Goal: Navigation & Orientation: Find specific page/section

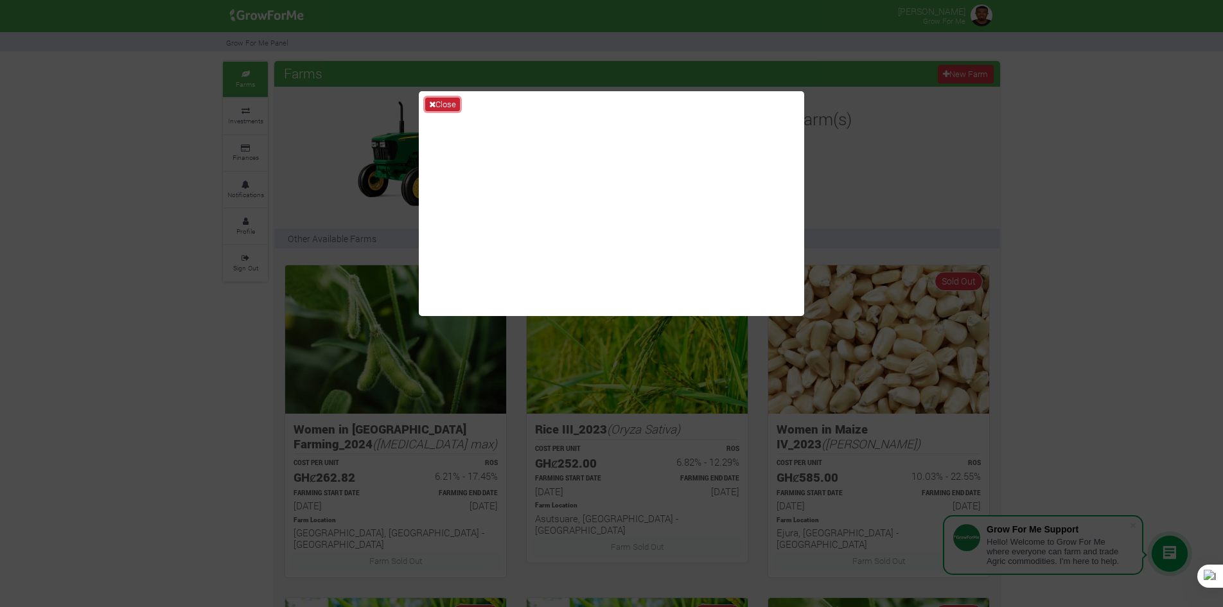
click at [442, 105] on button "Close" at bounding box center [442, 105] width 35 height 14
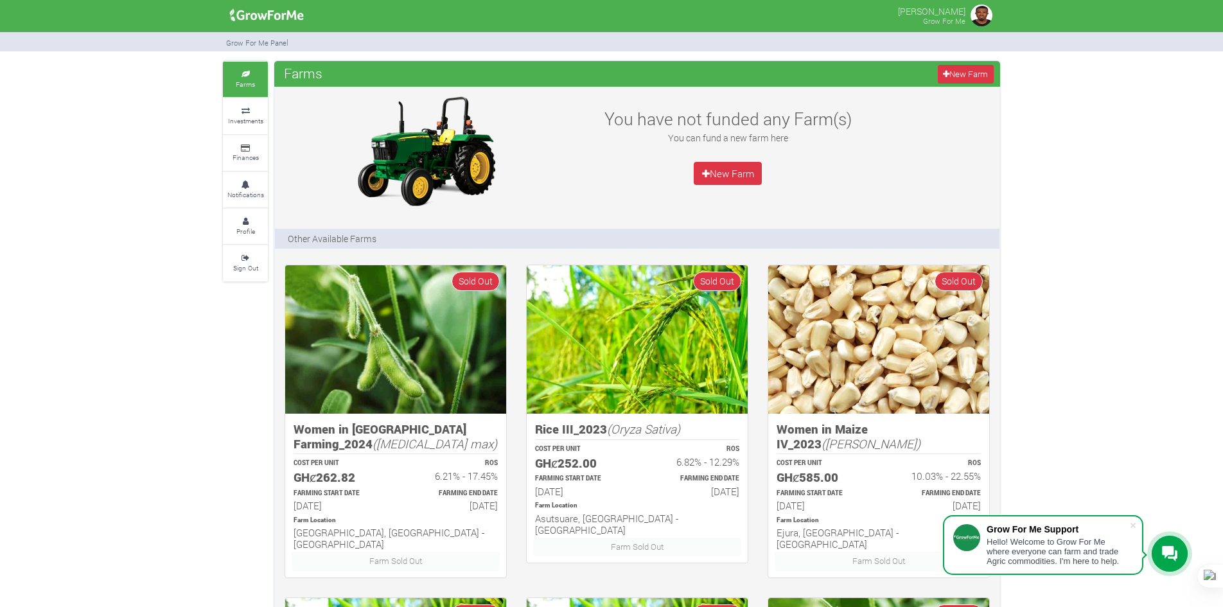
click at [232, 76] on link "Farms" at bounding box center [245, 79] width 45 height 35
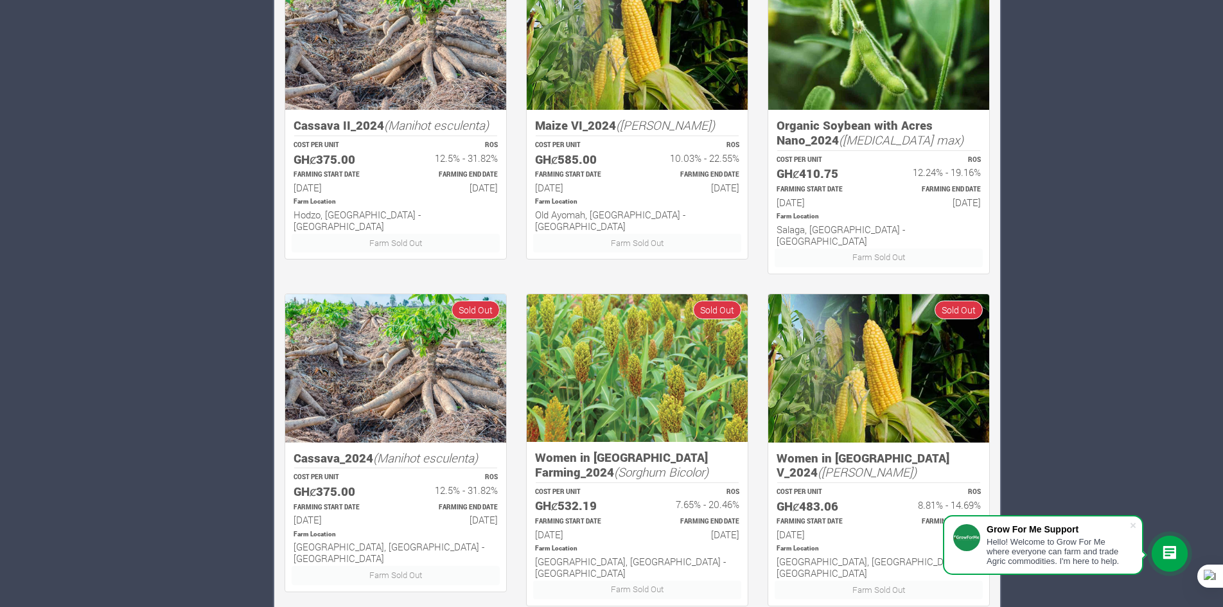
scroll to position [661, 0]
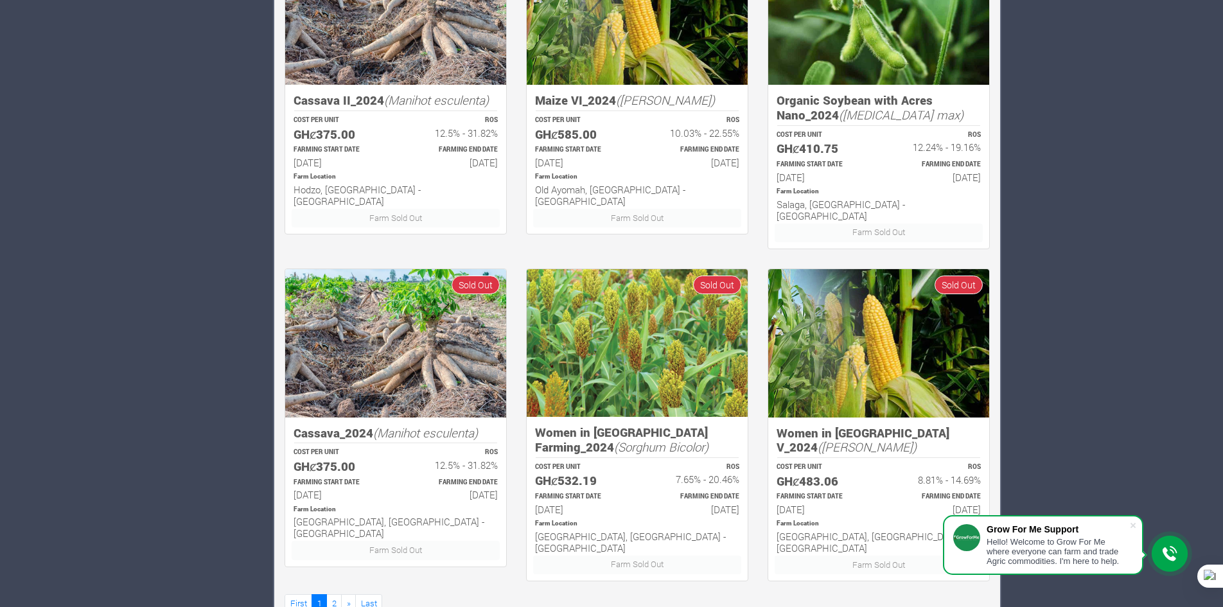
drag, startPoint x: 1232, startPoint y: 211, endPoint x: 1198, endPoint y: 227, distance: 37.3
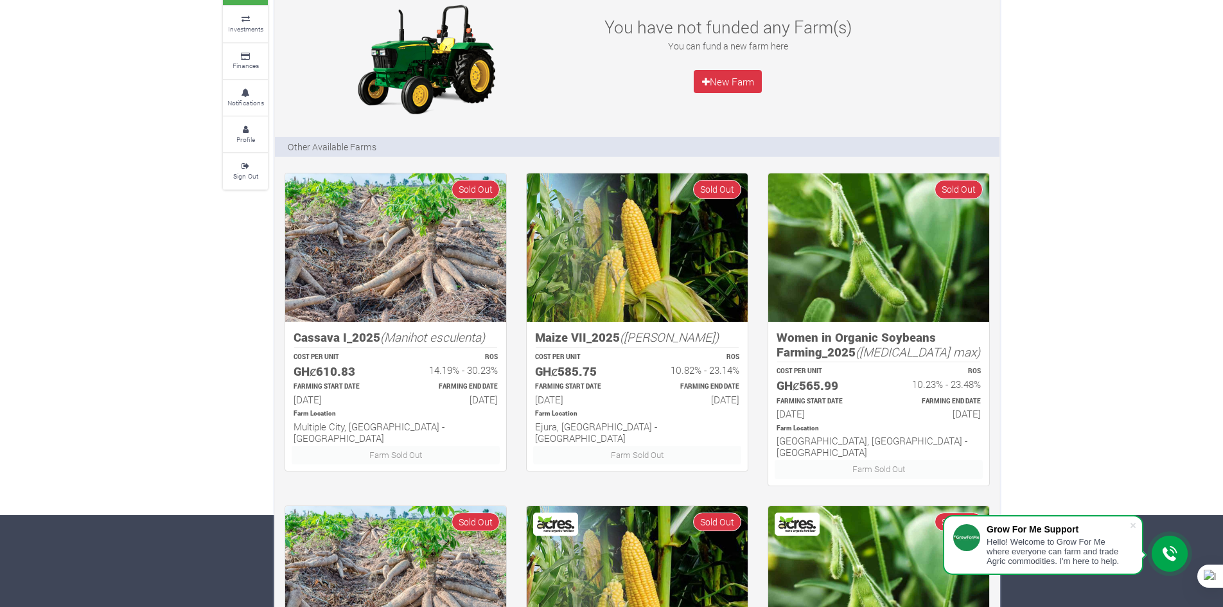
scroll to position [0, 0]
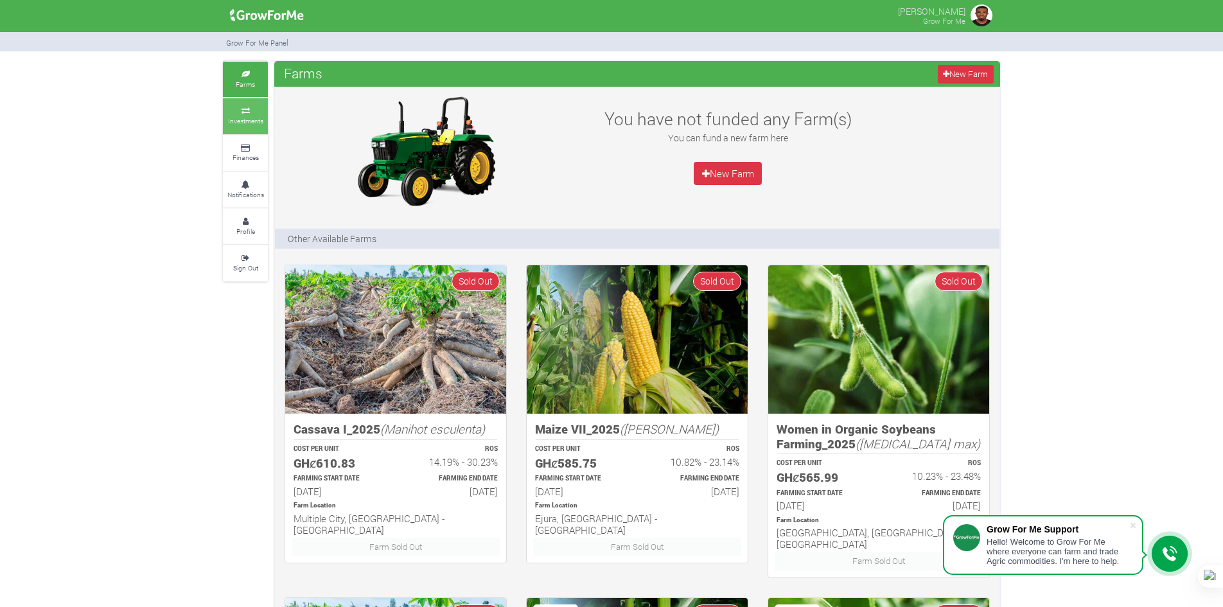
click at [252, 112] on icon at bounding box center [245, 111] width 39 height 6
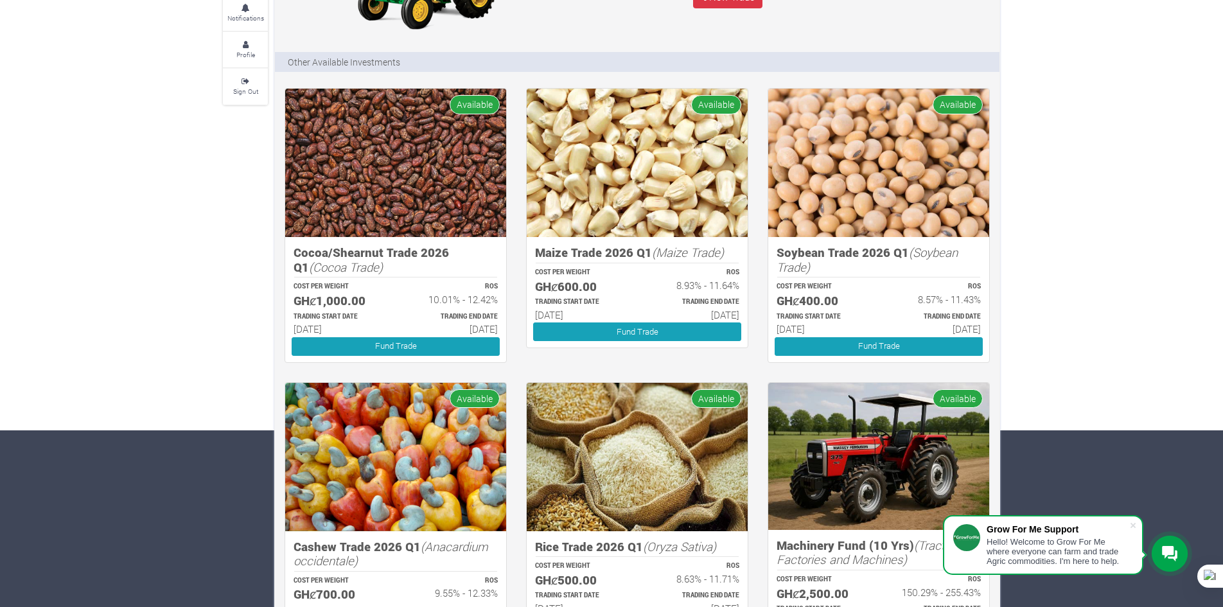
scroll to position [122, 0]
